Goal: Task Accomplishment & Management: Complete application form

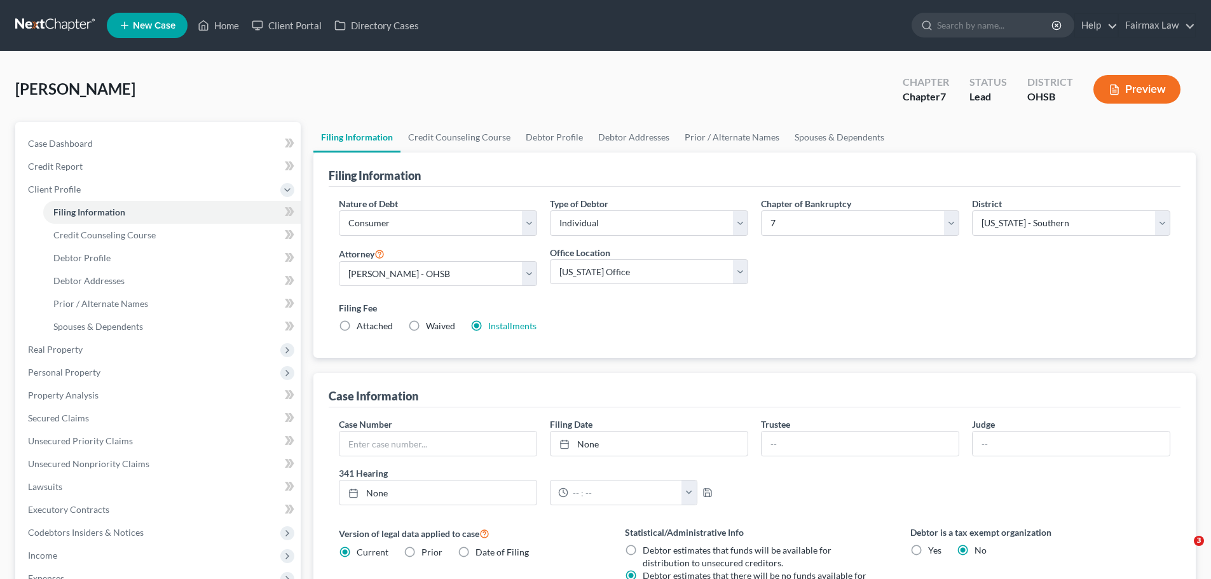
select select "1"
select select "0"
select select "62"
select select "15"
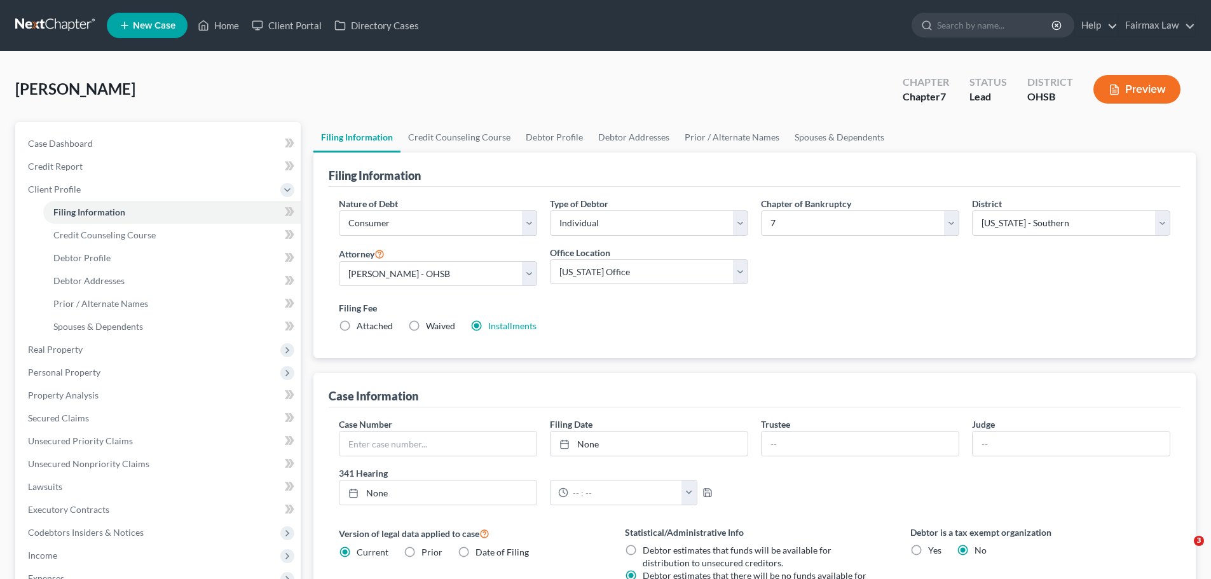
select select "0"
select select "36"
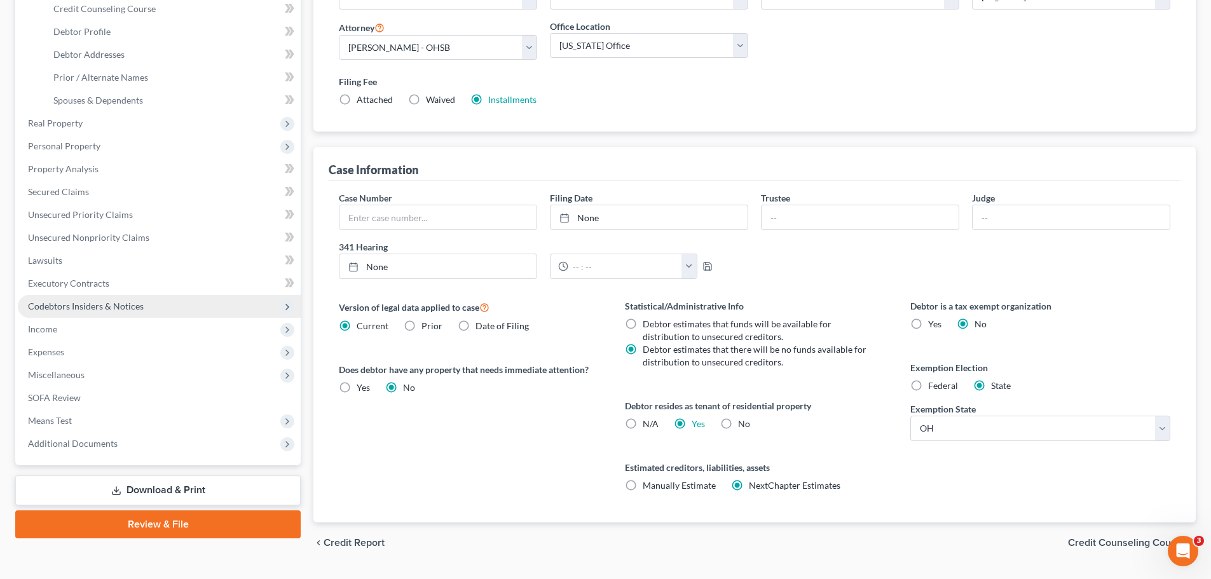
scroll to position [259, 0]
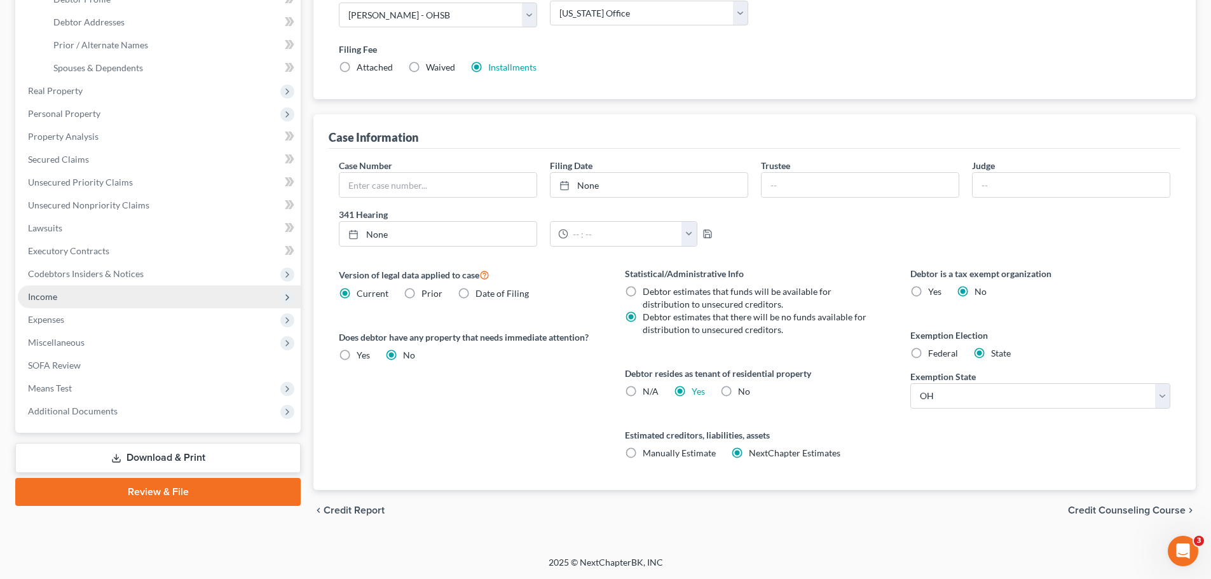
click at [59, 294] on span "Income" at bounding box center [159, 297] width 283 height 23
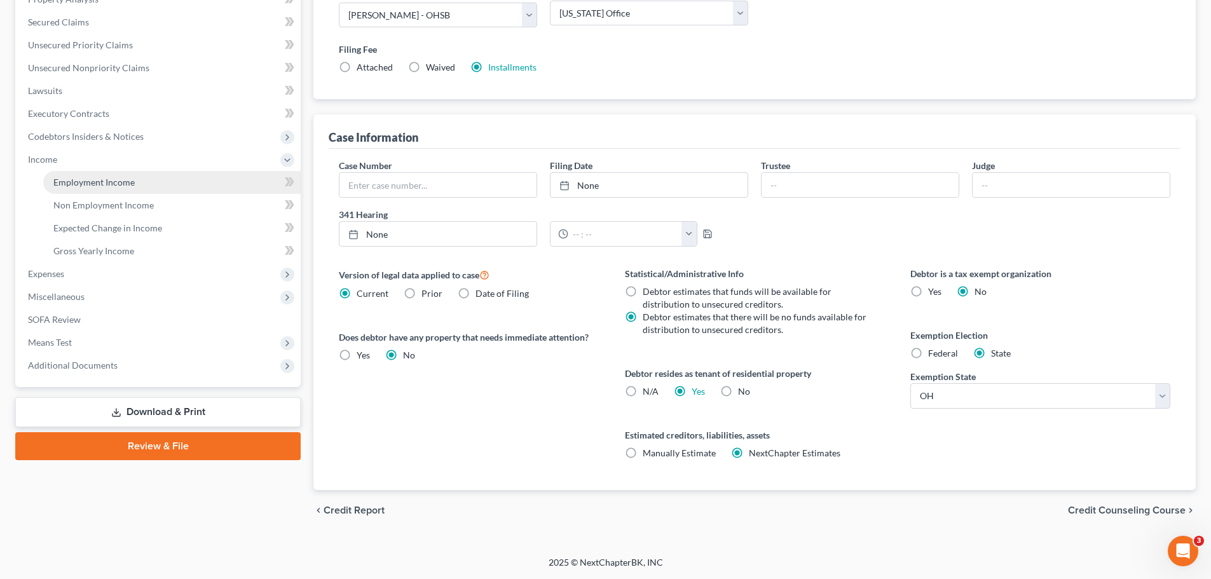
click at [95, 177] on span "Employment Income" at bounding box center [93, 182] width 81 height 11
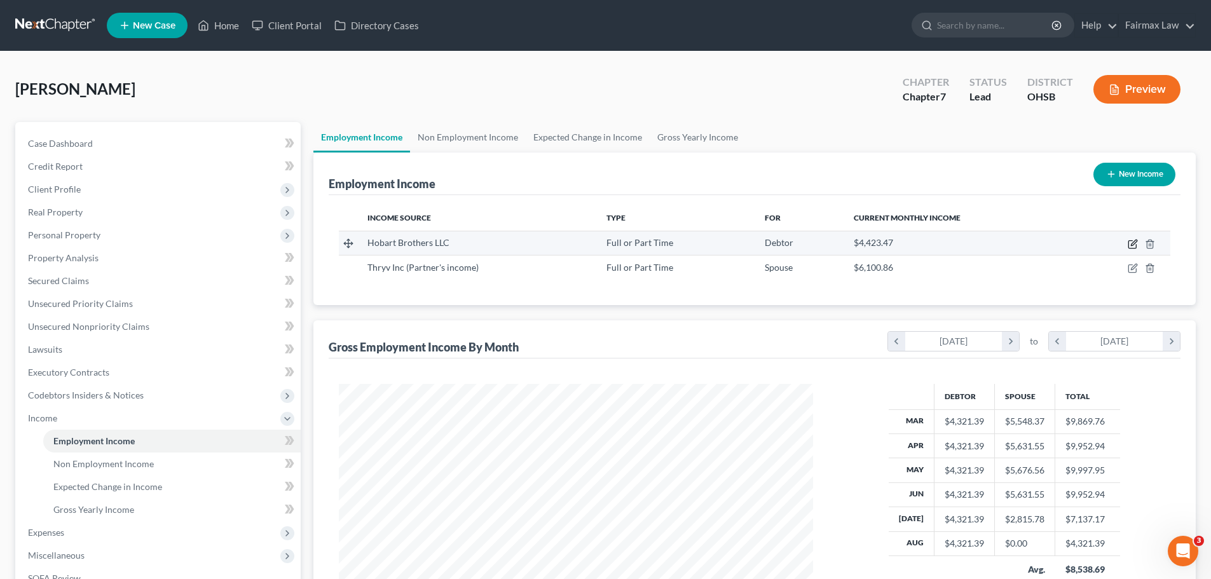
click at [1131, 240] on icon "button" at bounding box center [1133, 244] width 10 height 10
select select "0"
select select "14"
select select "2"
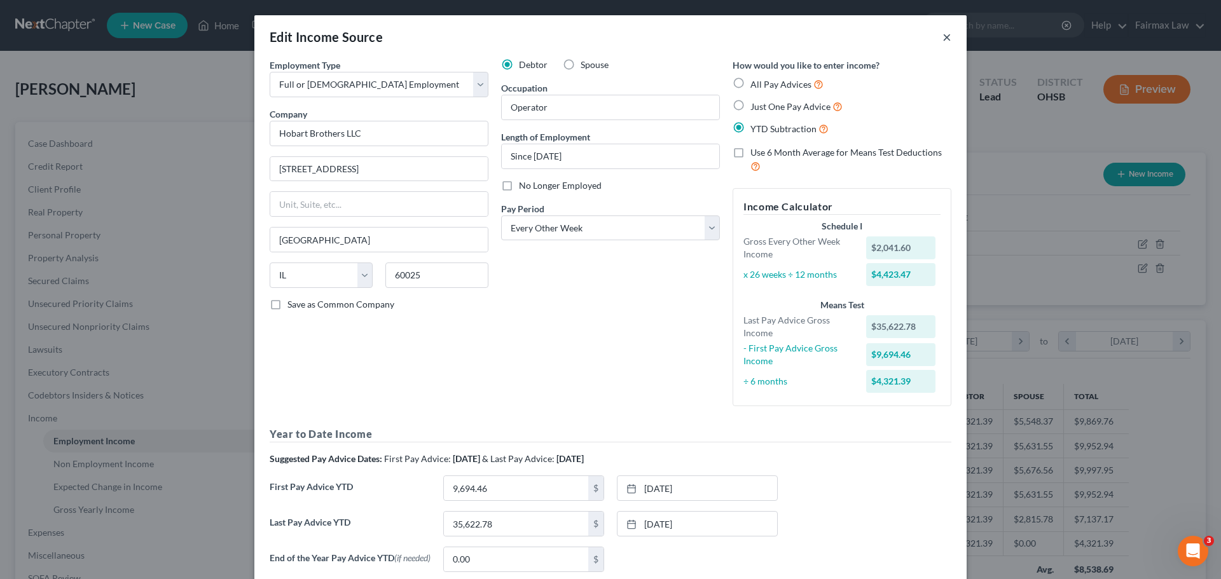
click at [942, 36] on button "×" at bounding box center [946, 36] width 9 height 15
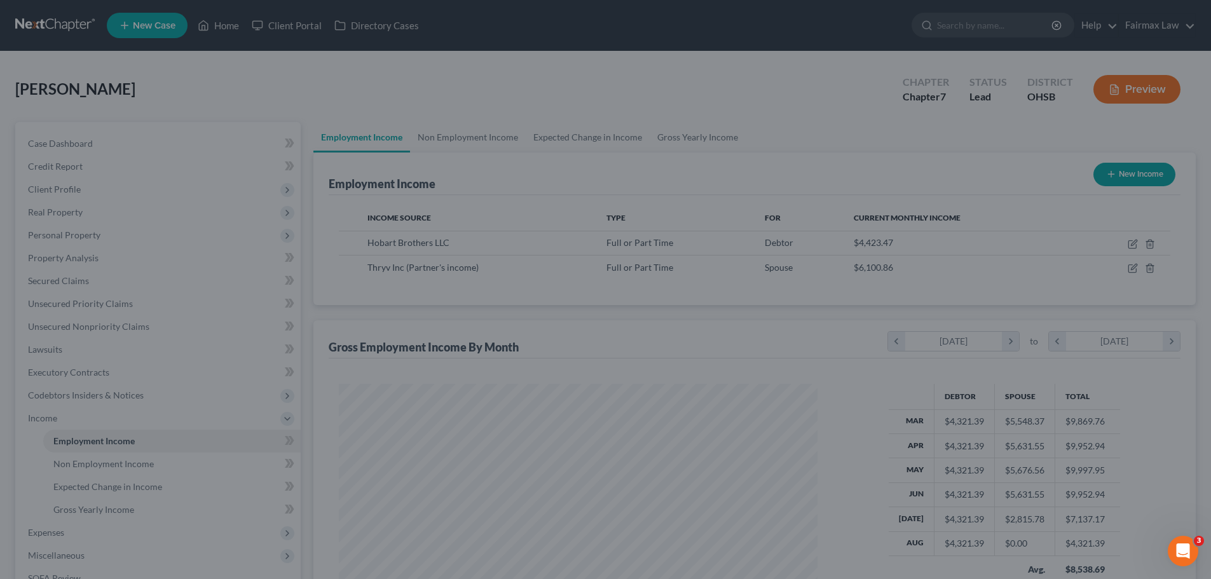
scroll to position [635671, 635408]
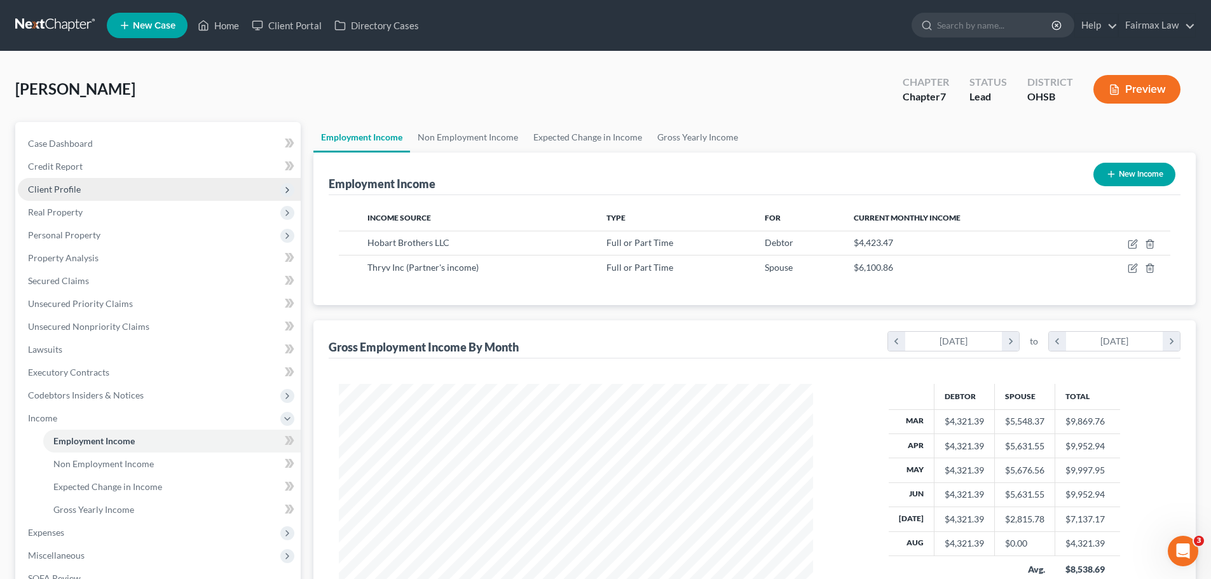
click at [90, 194] on span "Client Profile" at bounding box center [159, 189] width 283 height 23
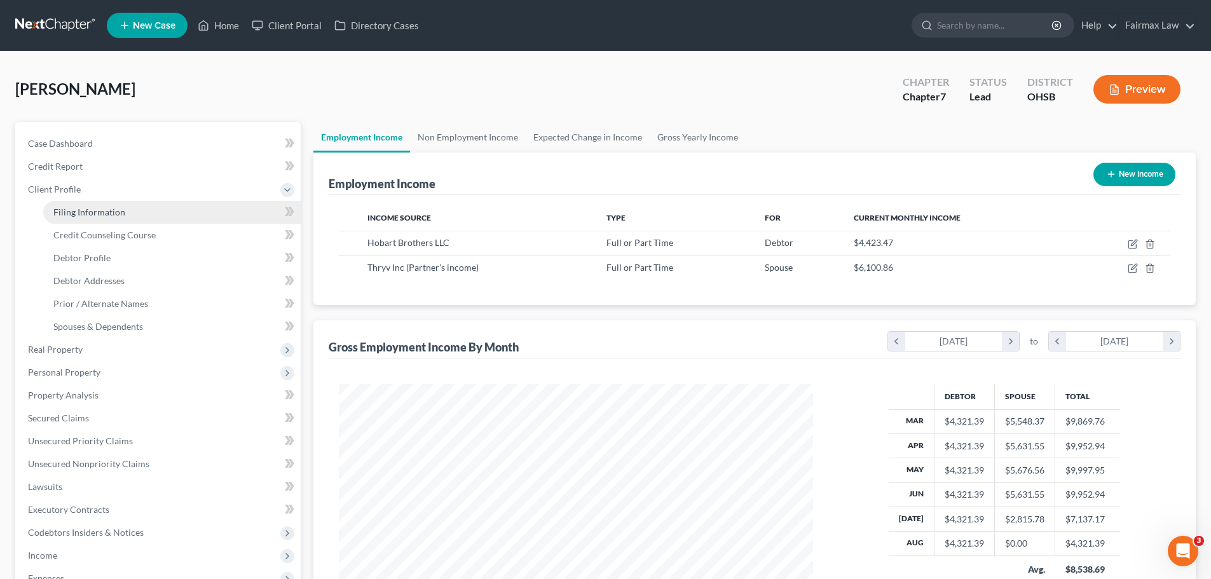
click at [98, 209] on span "Filing Information" at bounding box center [89, 212] width 72 height 11
select select "1"
select select "0"
select select "62"
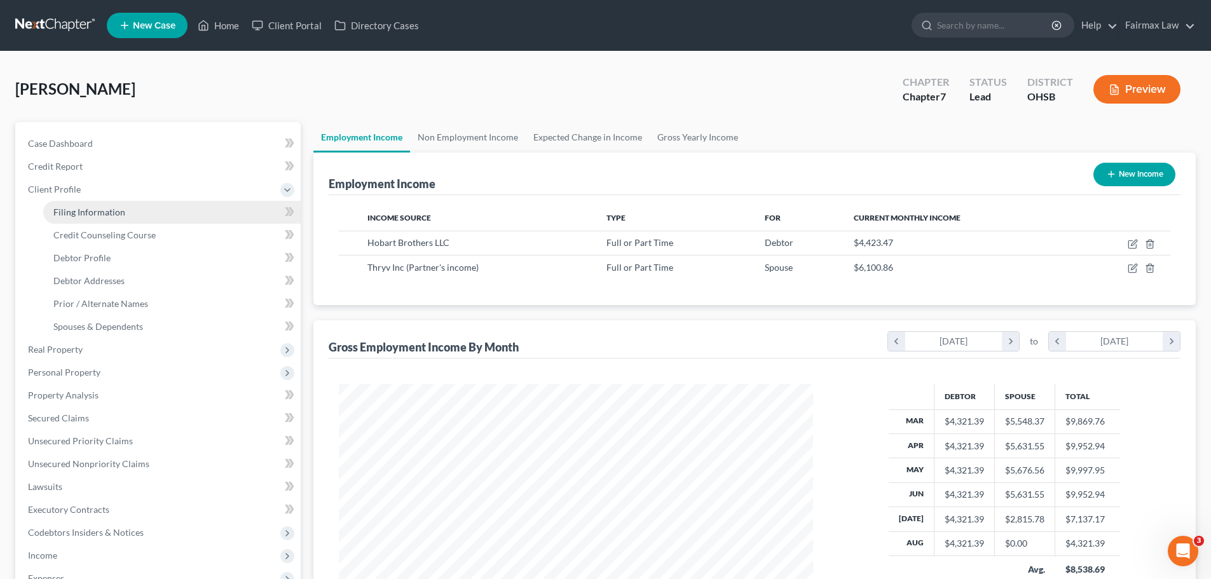
select select "15"
select select "0"
select select "36"
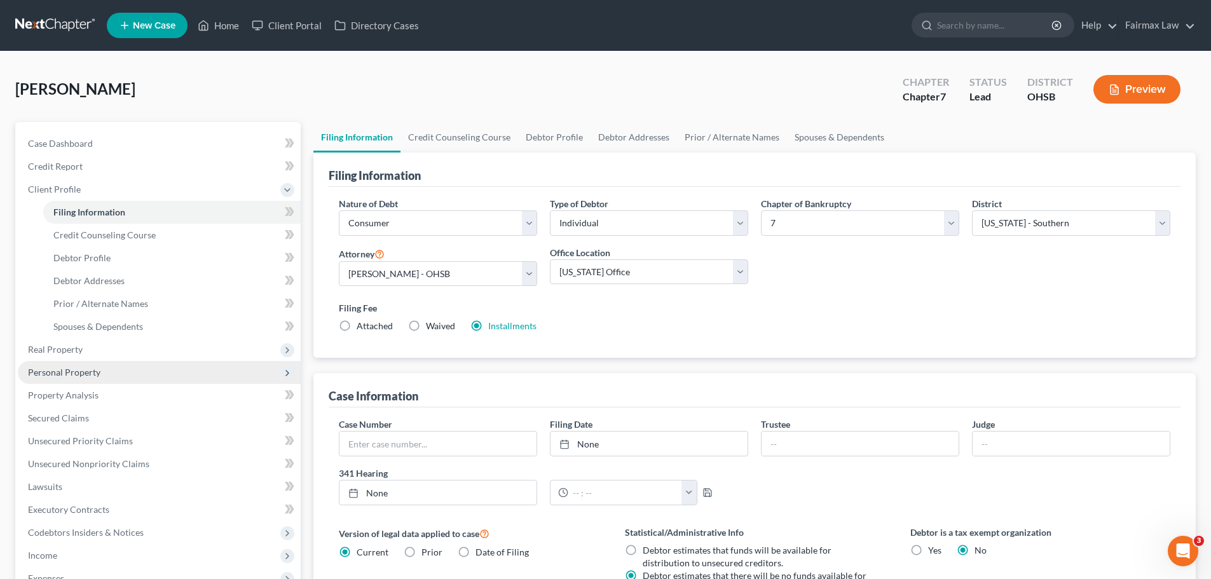
click at [73, 375] on span "Personal Property" at bounding box center [64, 372] width 72 height 11
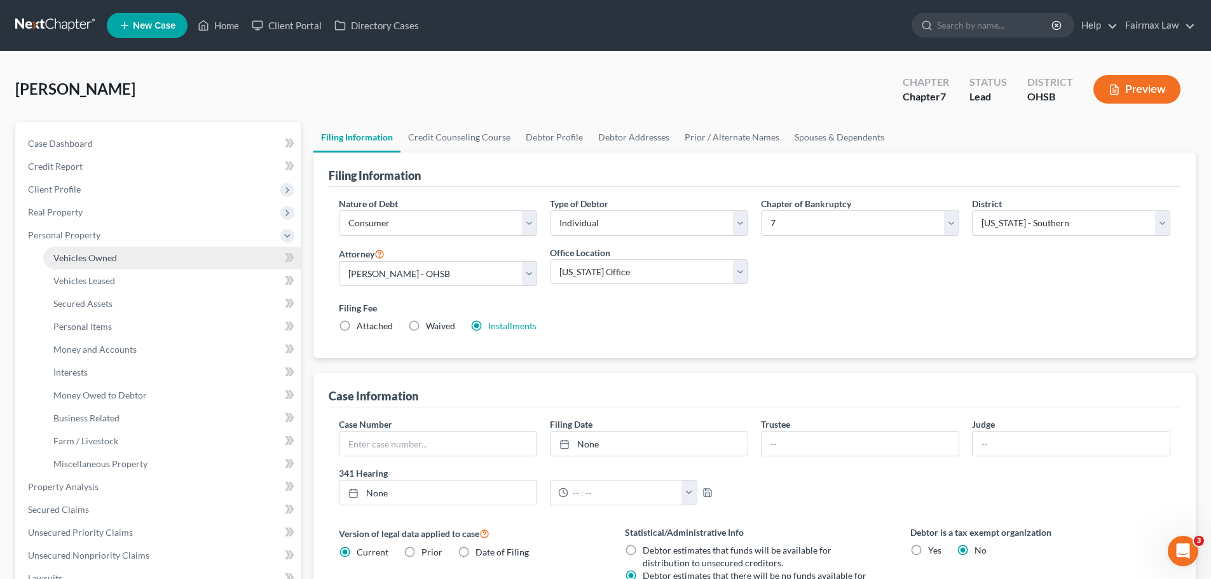
click at [71, 260] on span "Vehicles Owned" at bounding box center [85, 257] width 64 height 11
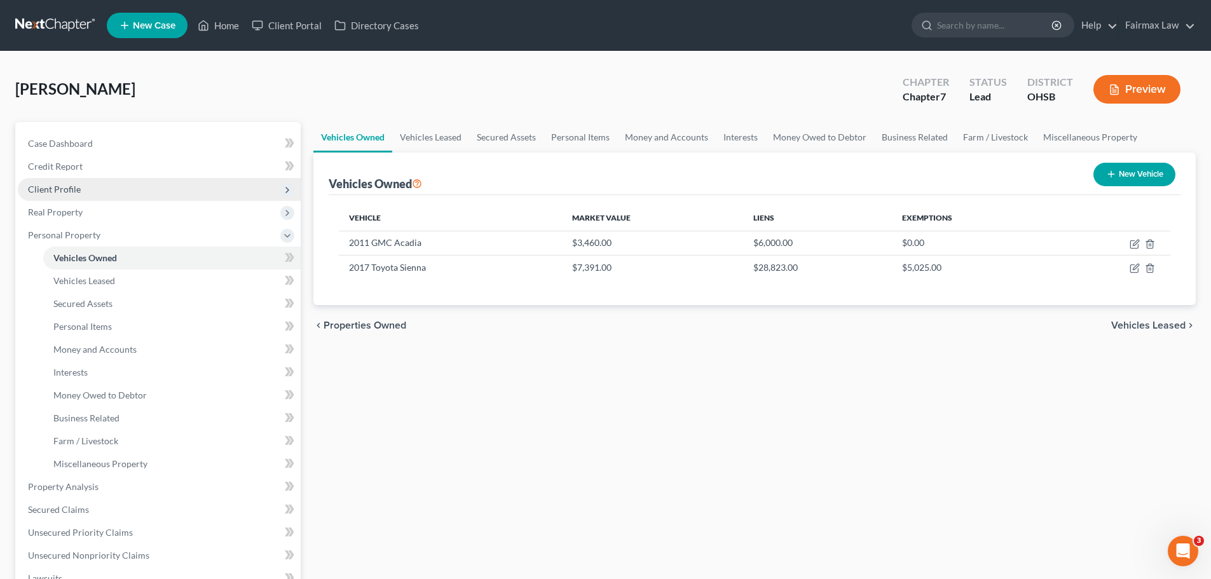
click at [76, 188] on span "Client Profile" at bounding box center [54, 189] width 53 height 11
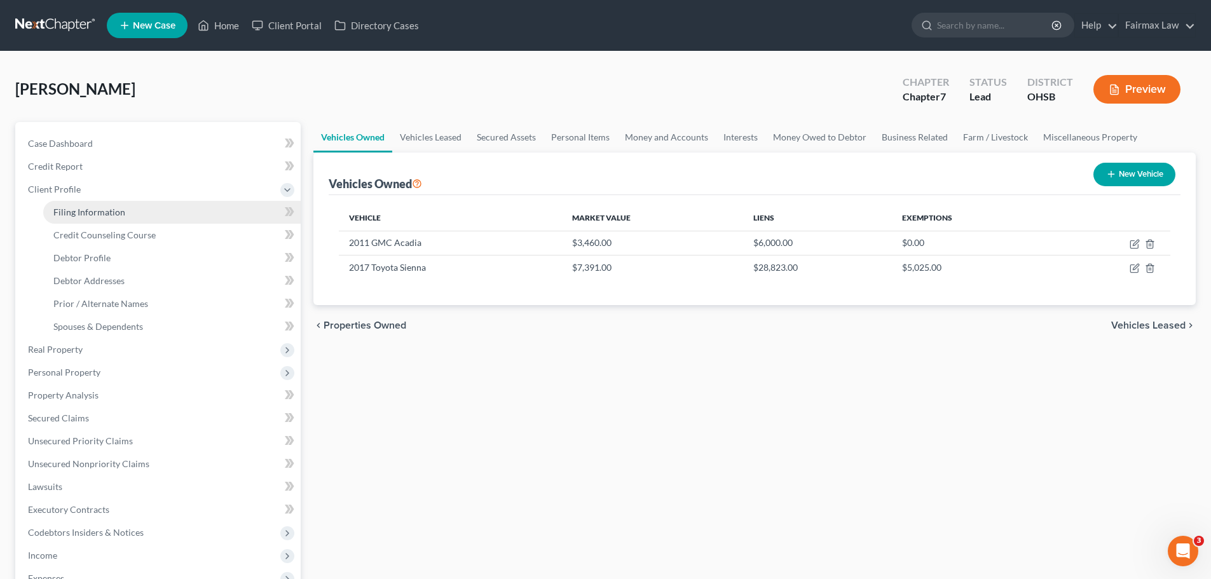
click at [90, 205] on link "Filing Information" at bounding box center [172, 212] width 258 height 23
select select "1"
select select "0"
select select "62"
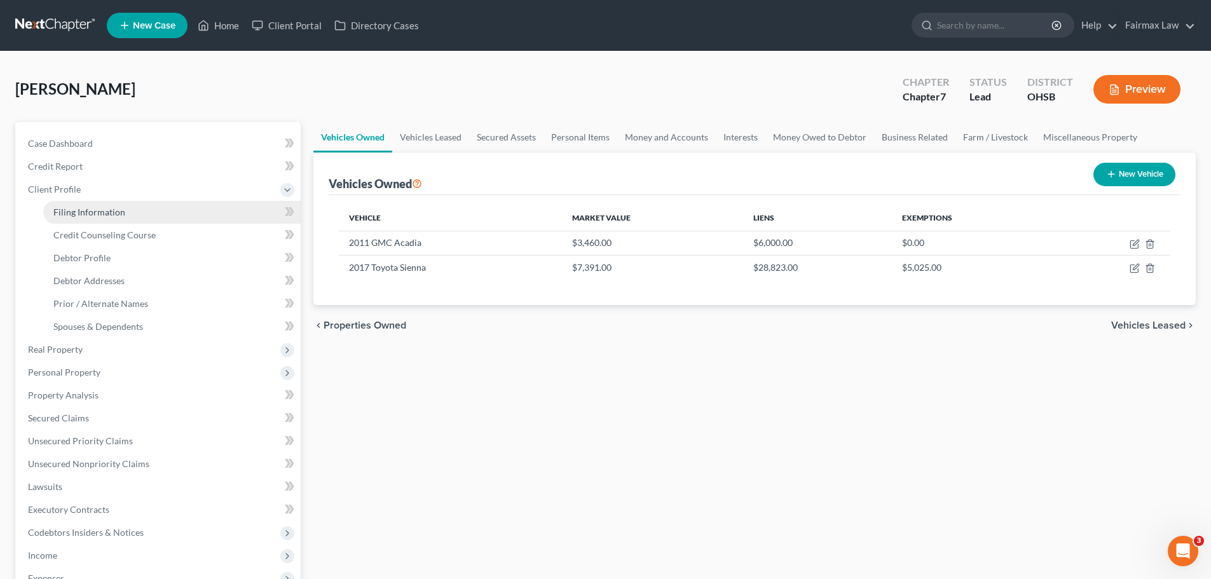
select select "15"
select select "0"
select select "36"
